Goal: Find specific page/section: Find specific page/section

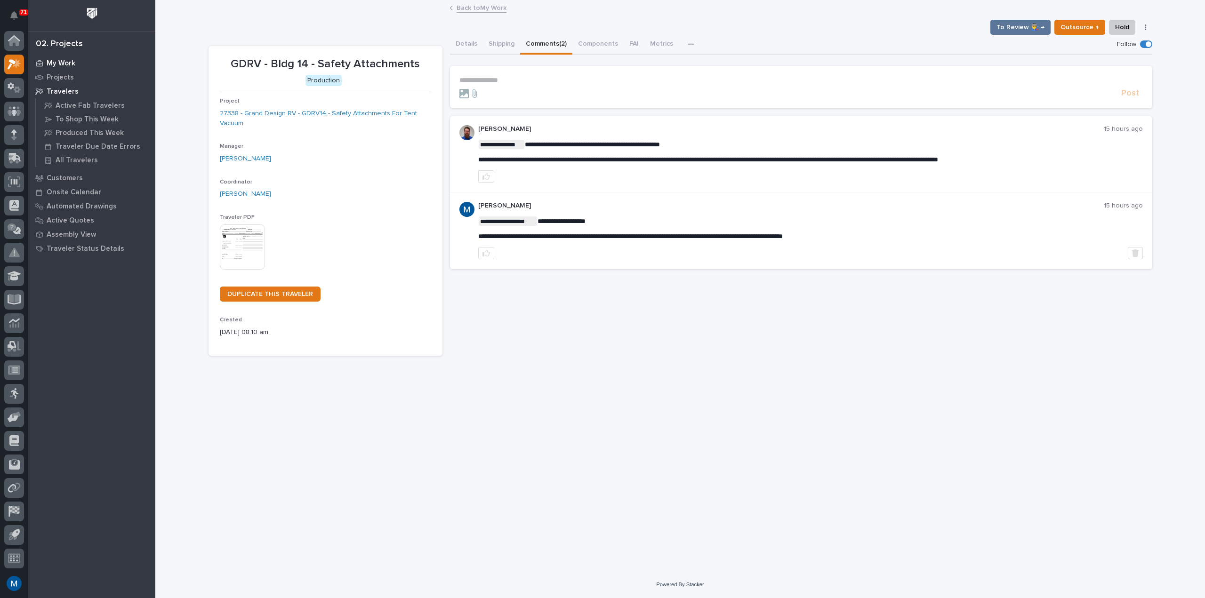
click at [51, 62] on p "My Work" at bounding box center [61, 63] width 29 height 8
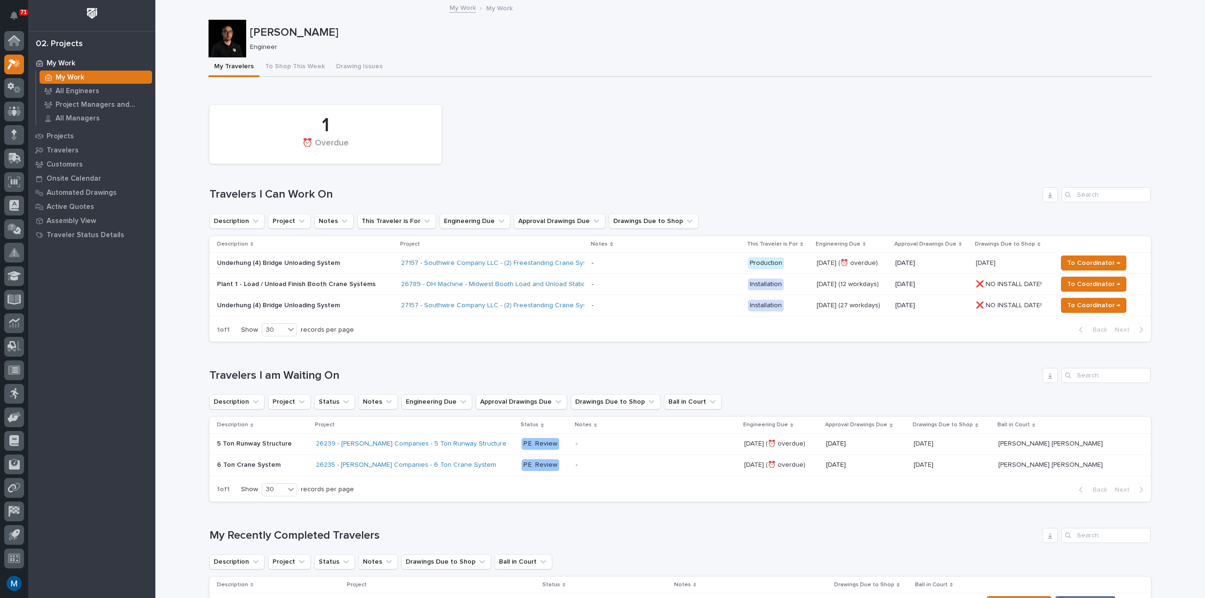
click at [632, 118] on div "1 ⏰ Overdue" at bounding box center [680, 134] width 951 height 68
click at [754, 129] on div "1 ⏰ Overdue" at bounding box center [680, 134] width 951 height 68
click at [10, 84] on icon at bounding box center [11, 85] width 7 height 7
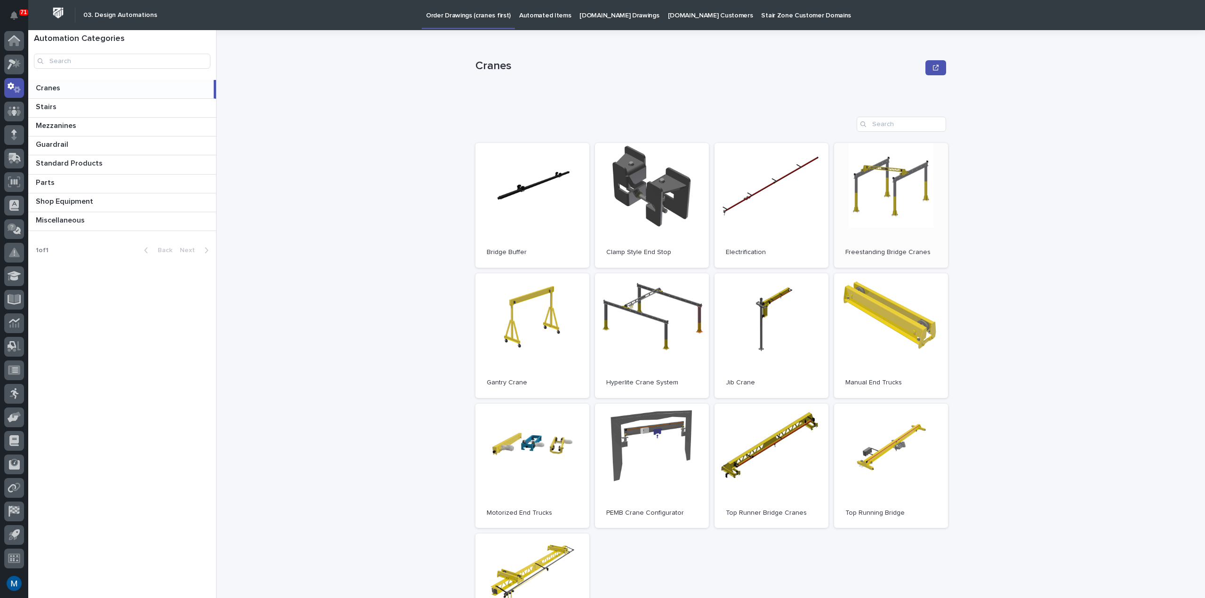
click at [900, 169] on link "Open" at bounding box center [891, 205] width 114 height 125
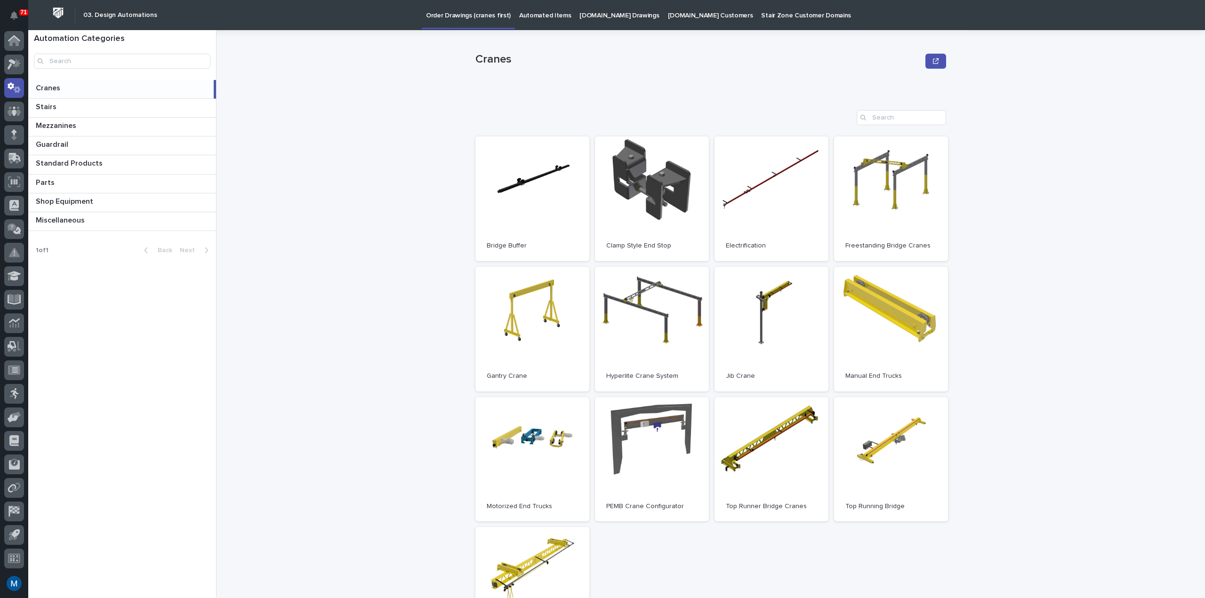
scroll to position [6, 0]
click at [884, 216] on link "Open" at bounding box center [891, 199] width 114 height 125
